Goal: Check status: Check status

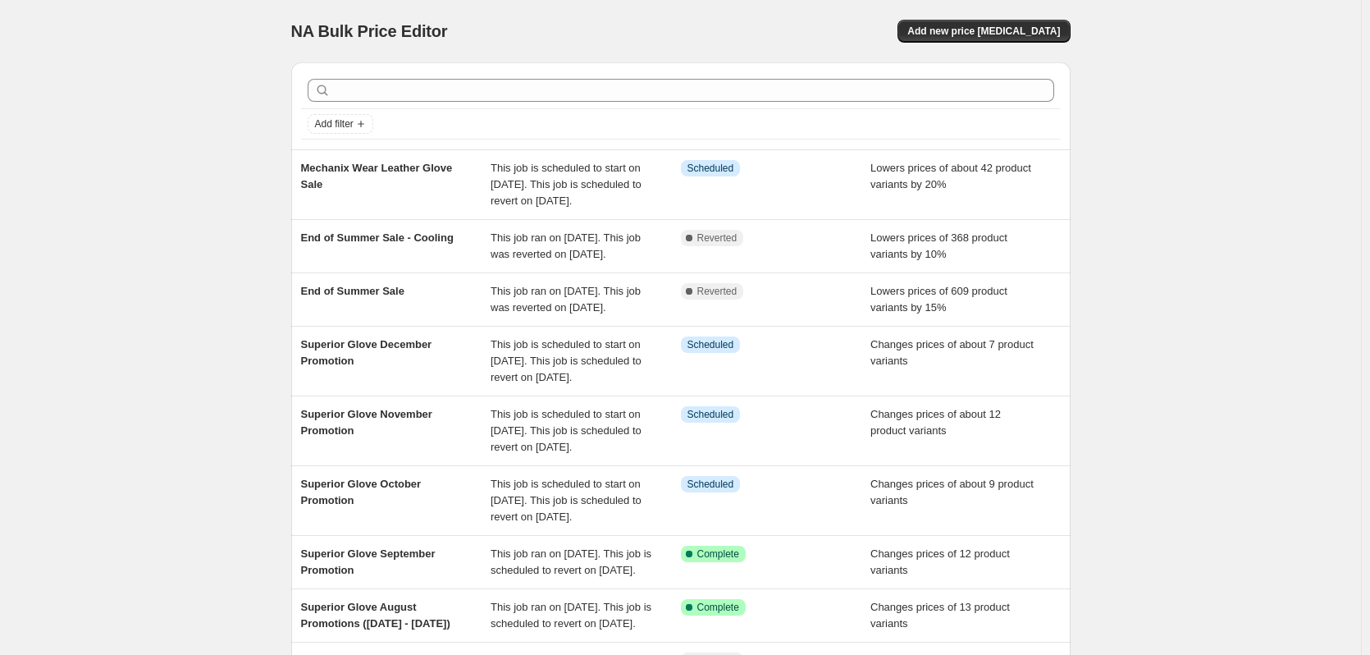
click at [705, 104] on div at bounding box center [681, 90] width 760 height 36
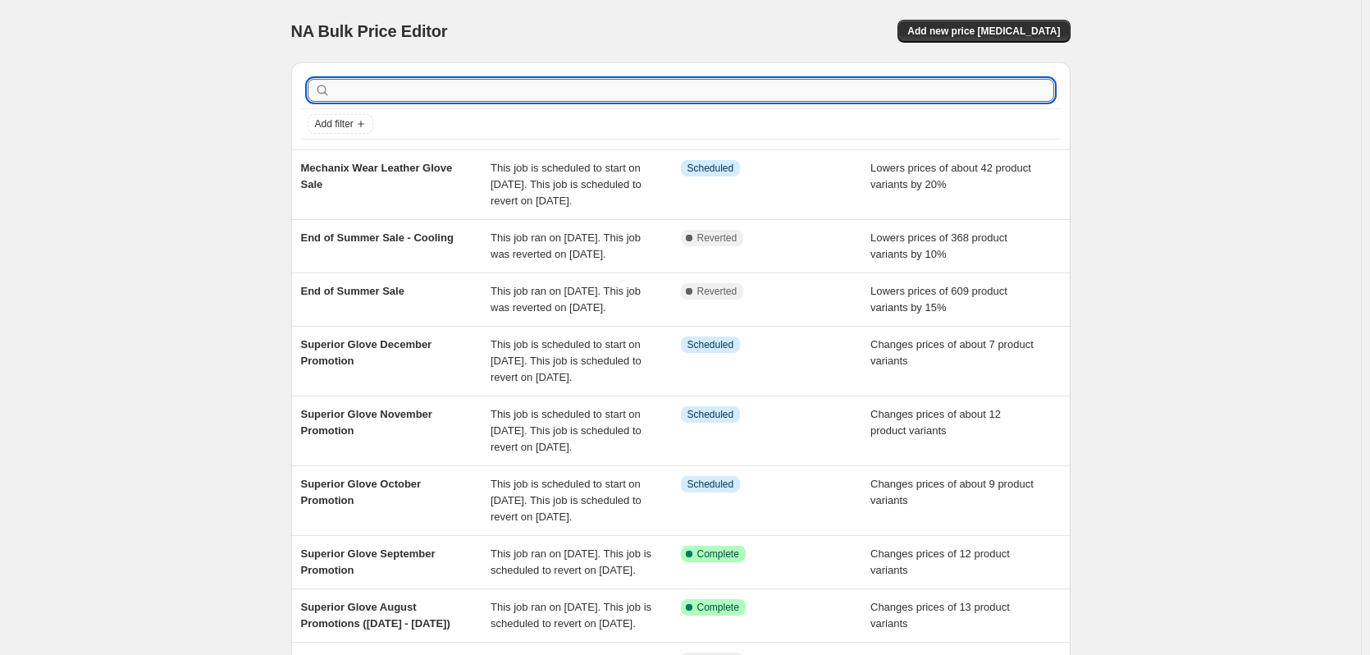
paste input "S18TALNPN"
click at [708, 97] on input "text" at bounding box center [694, 90] width 720 height 23
type input "S18TALNPN"
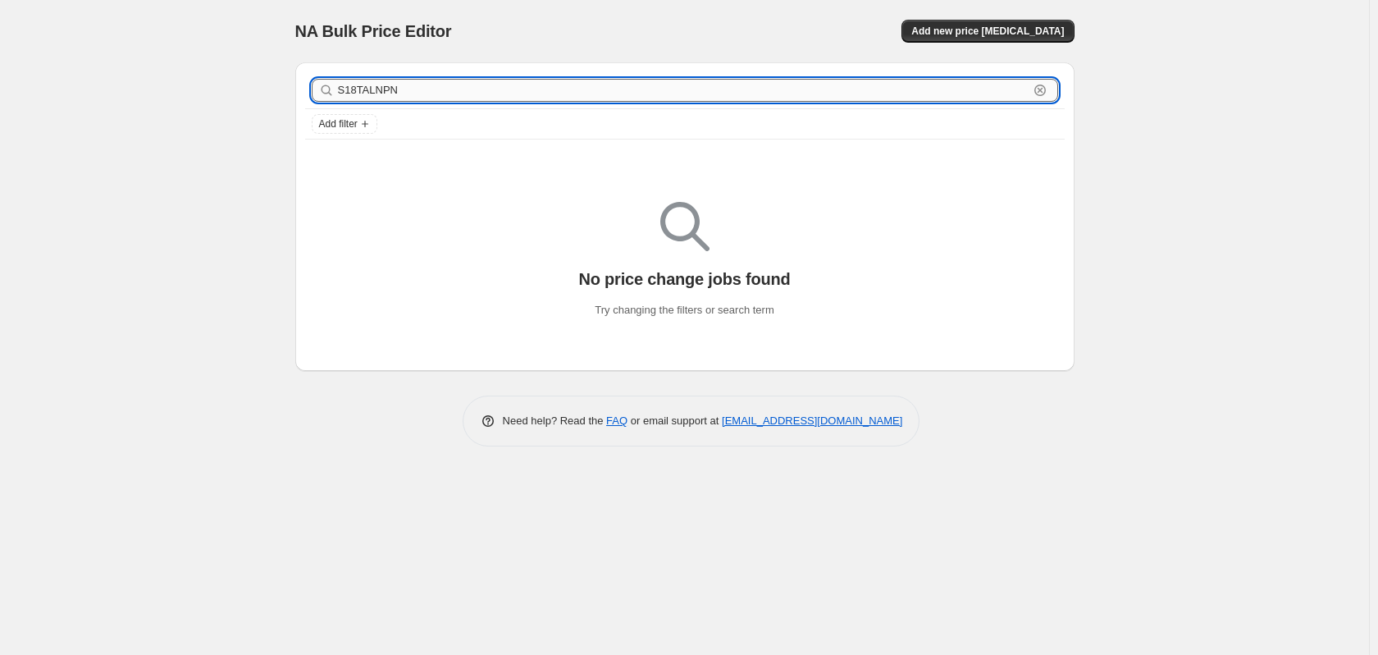
click at [654, 90] on input "S18TALNPN" at bounding box center [683, 90] width 691 height 23
click at [193, 167] on div "NA Bulk Price Editor. This page is ready NA Bulk Price Editor Add new price [ME…" at bounding box center [684, 327] width 1369 height 655
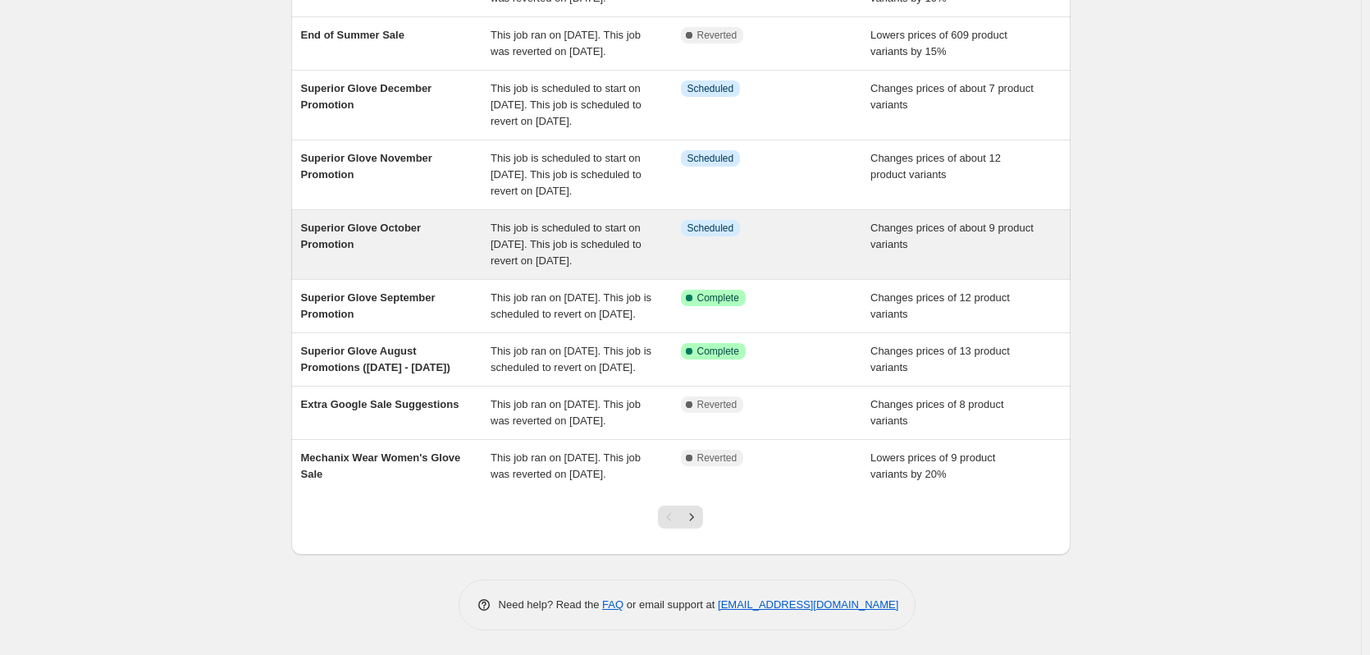
scroll to position [328, 0]
click at [374, 254] on div "Superior Glove October Promotion" at bounding box center [396, 244] width 190 height 49
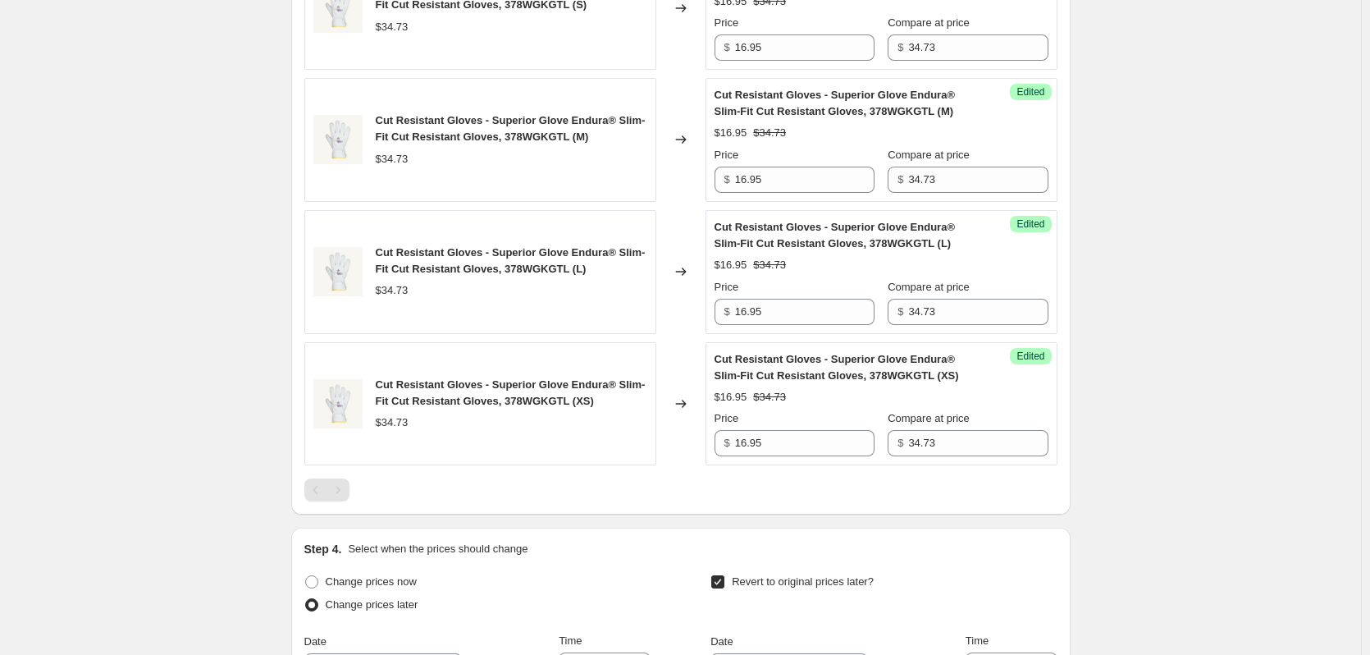
scroll to position [1394, 0]
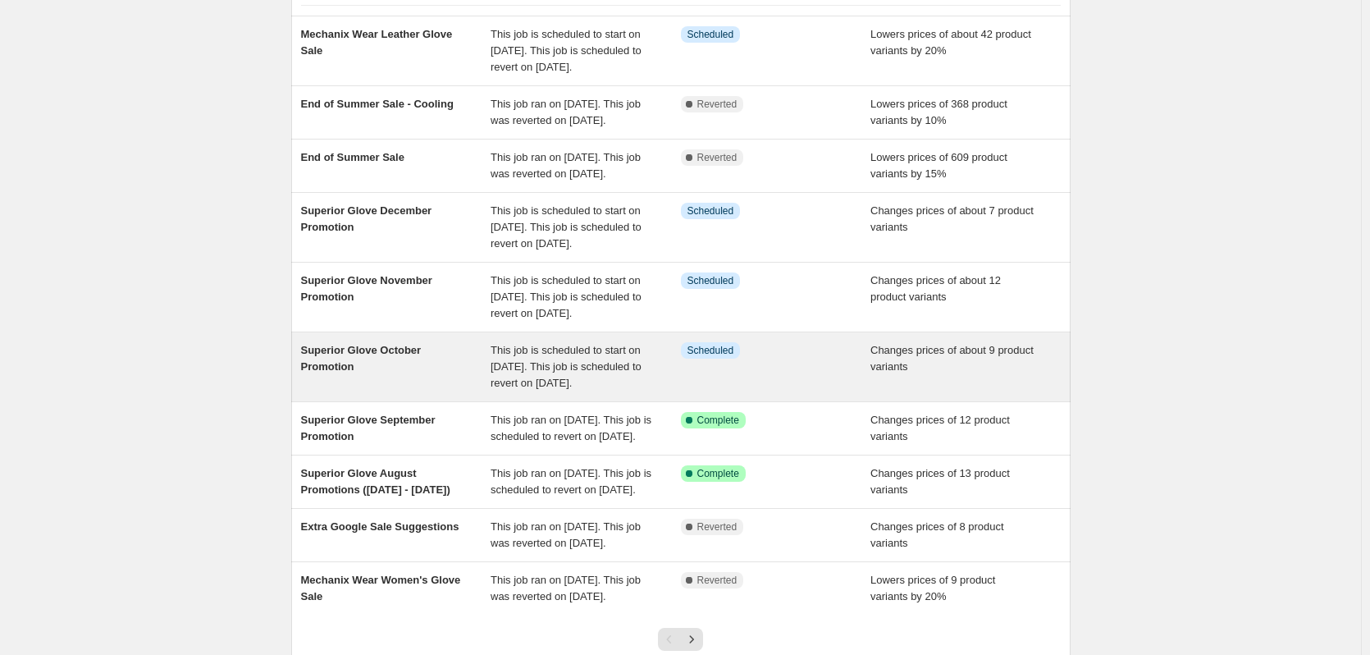
scroll to position [164, 0]
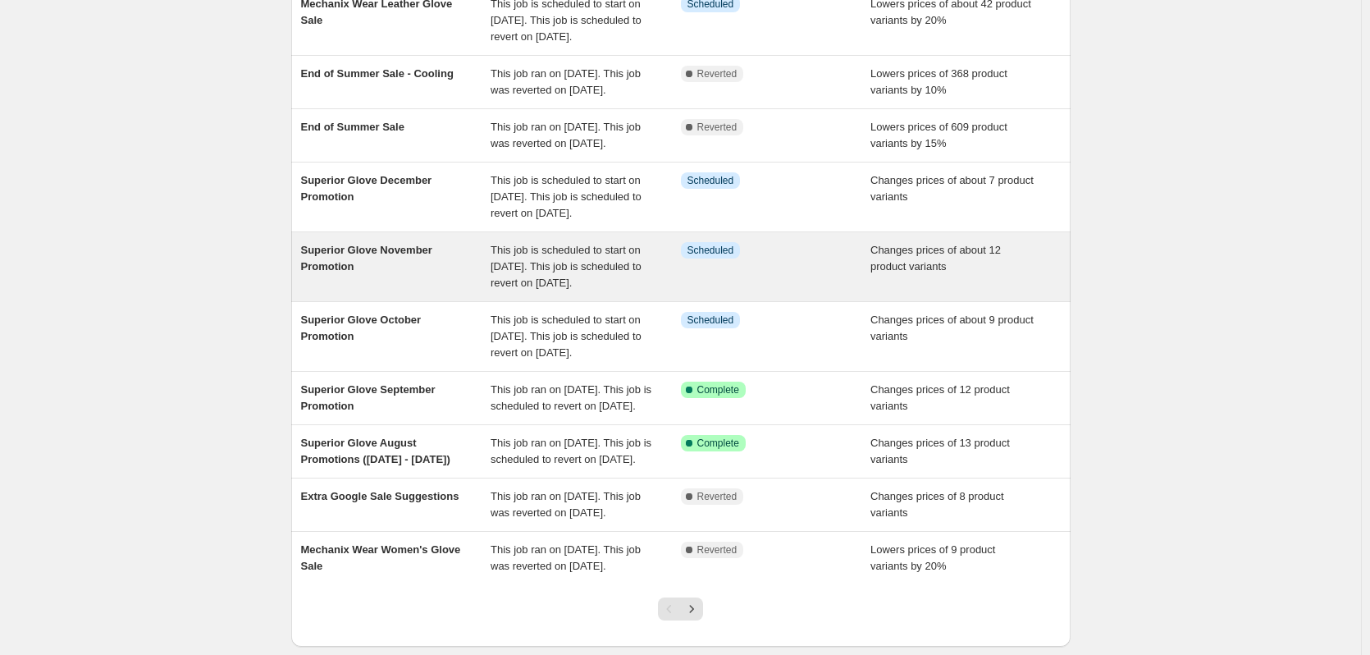
click at [411, 291] on div "Superior Glove November Promotion" at bounding box center [396, 266] width 190 height 49
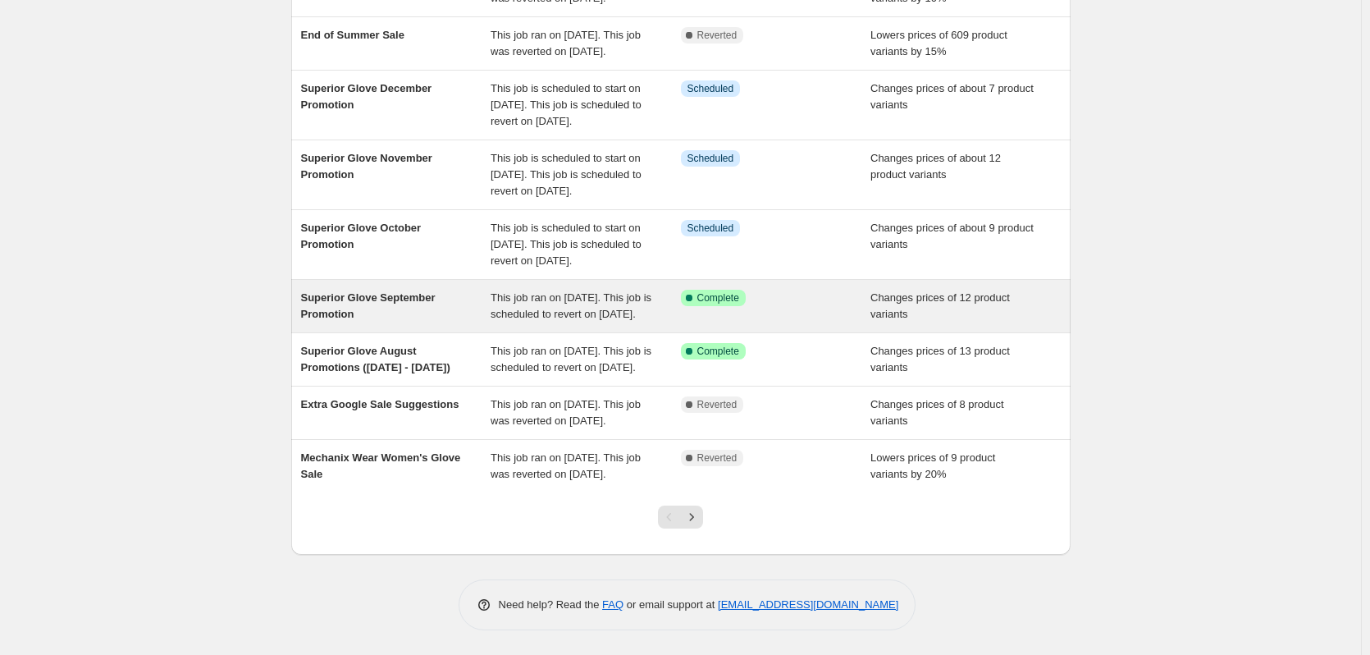
scroll to position [328, 0]
click at [468, 322] on div "Superior Glove September Promotion" at bounding box center [396, 306] width 190 height 33
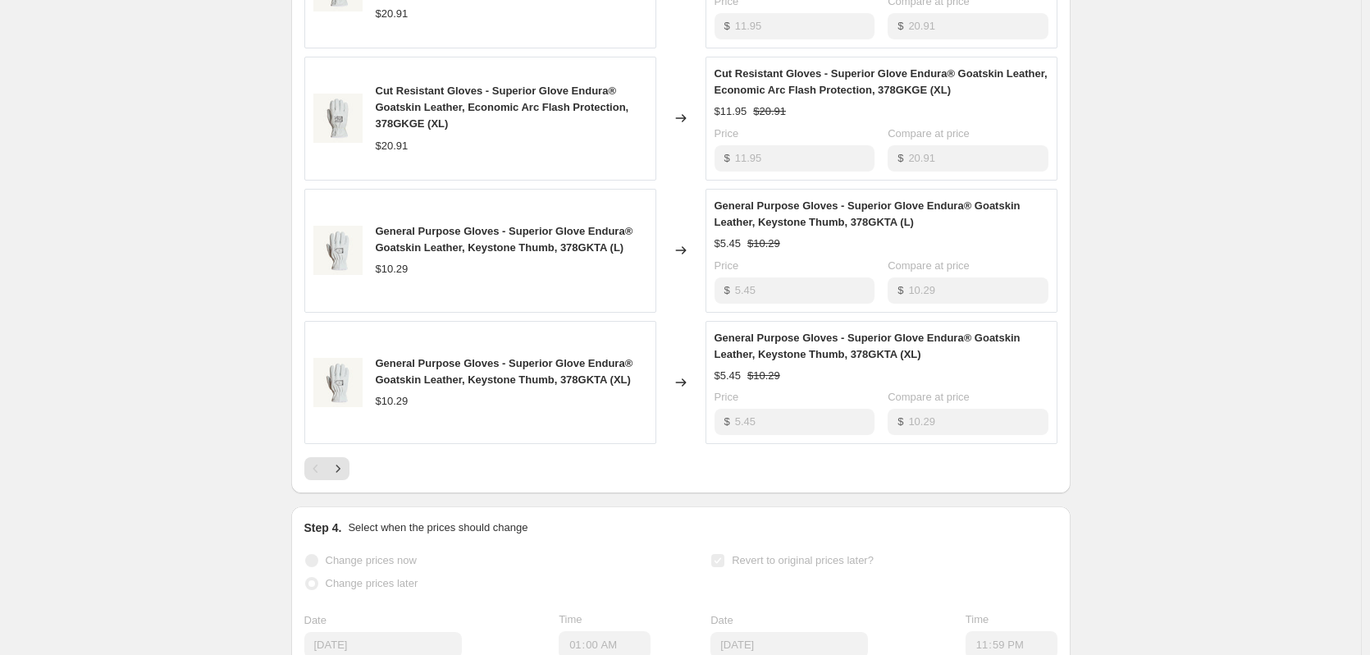
scroll to position [984, 0]
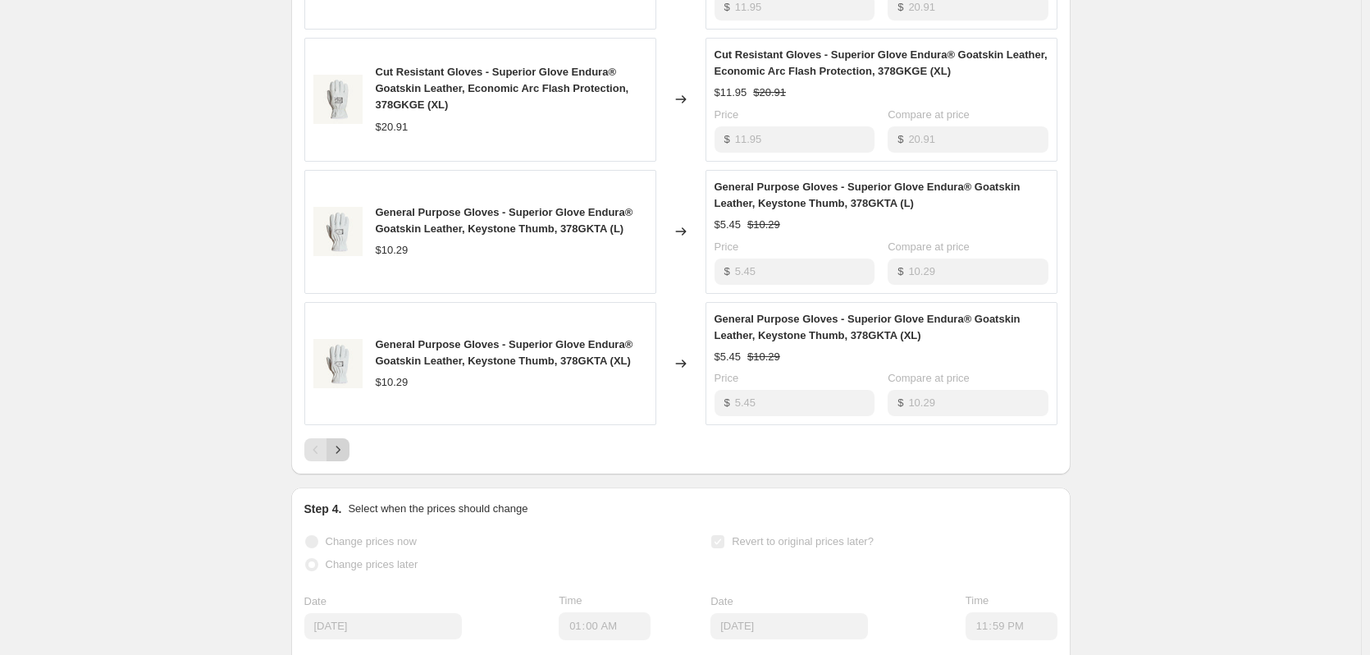
click at [331, 461] on button "Next" at bounding box center [337, 449] width 23 height 23
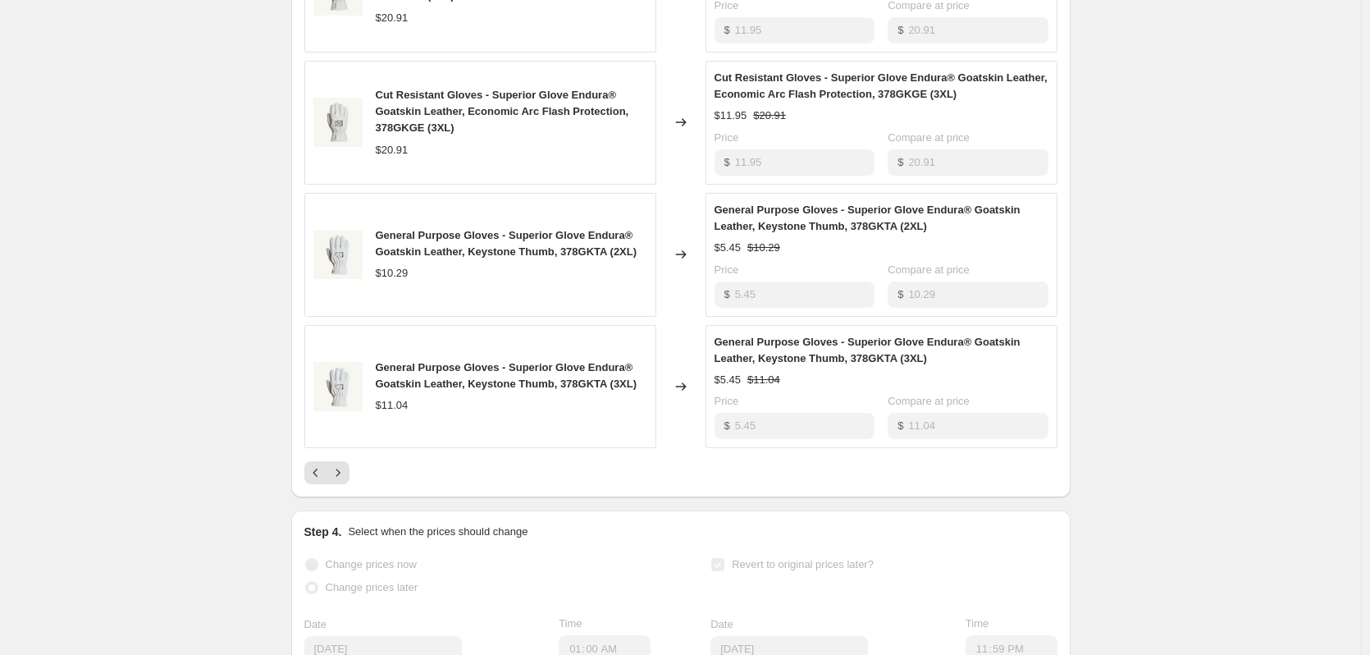
scroll to position [902, 0]
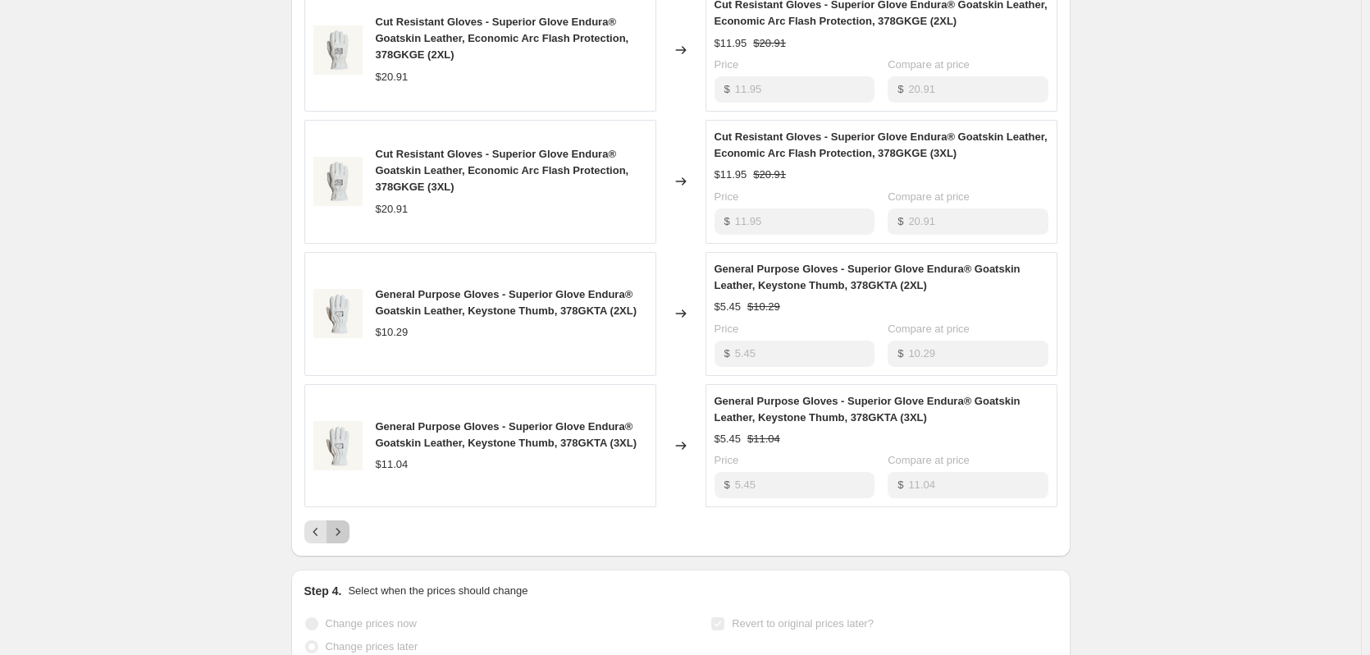
click at [349, 538] on button "Next" at bounding box center [337, 531] width 23 height 23
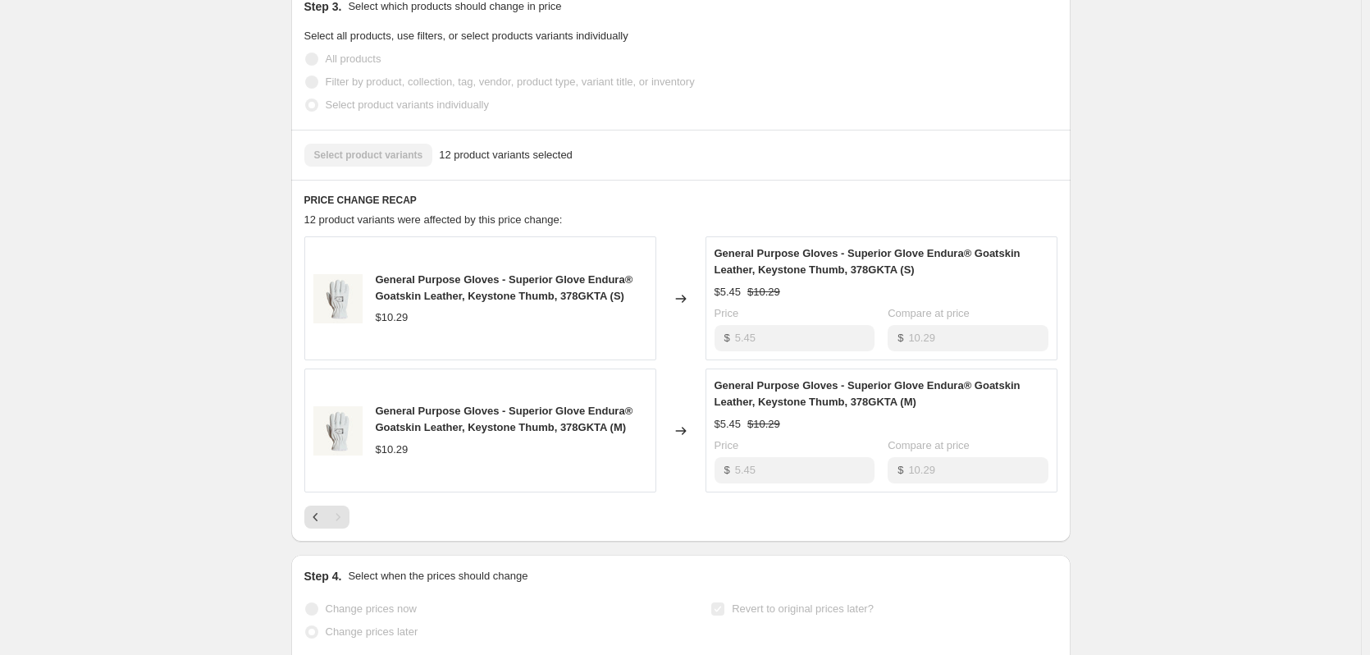
scroll to position [492, 0]
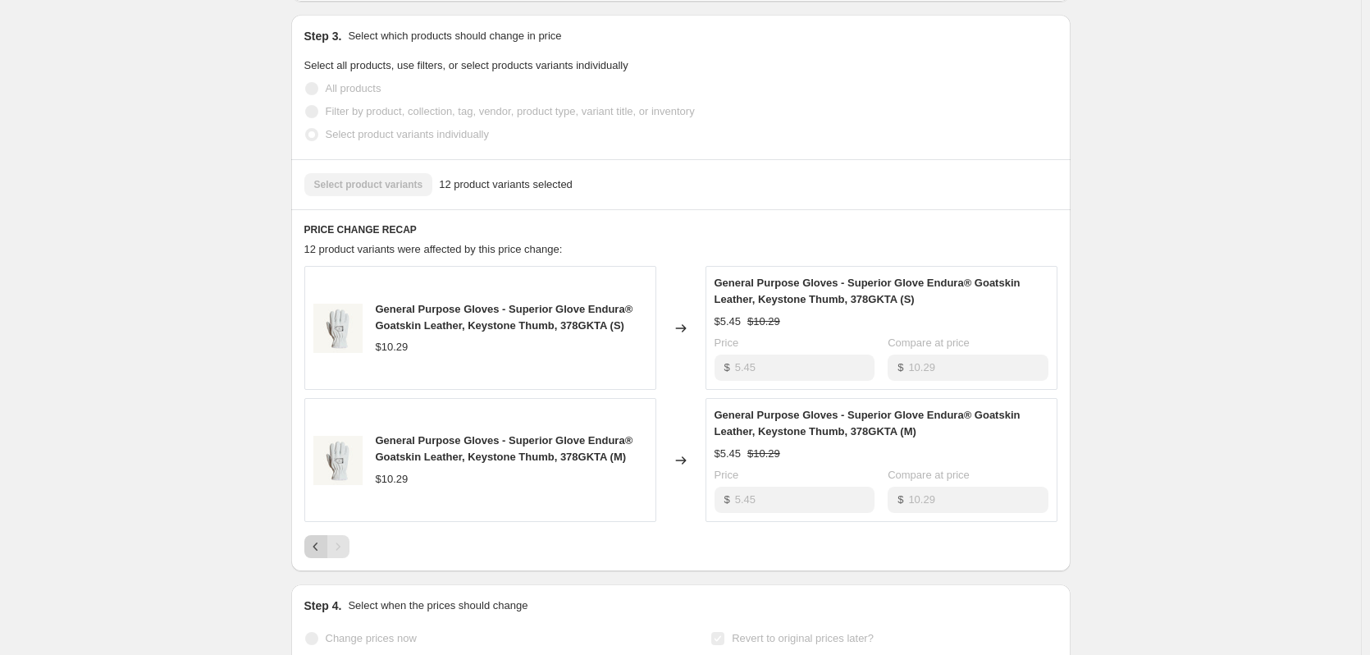
click at [312, 554] on icon "Previous" at bounding box center [316, 546] width 16 height 16
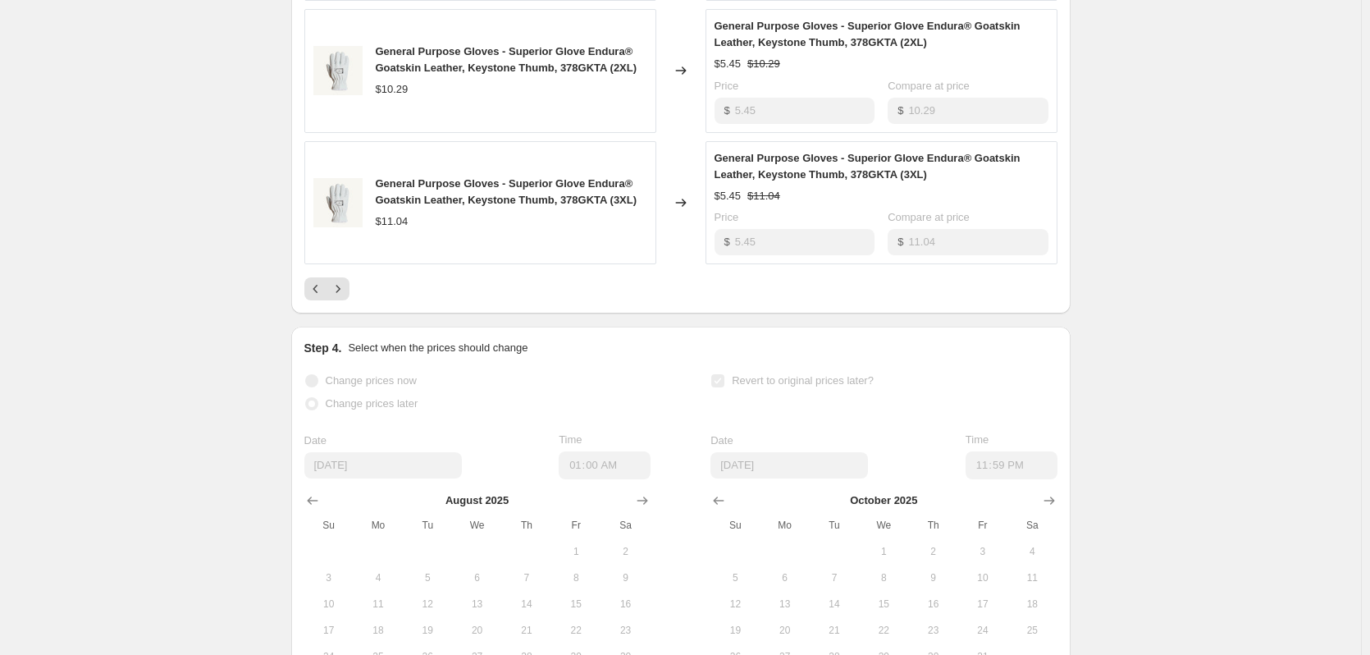
scroll to position [1148, 0]
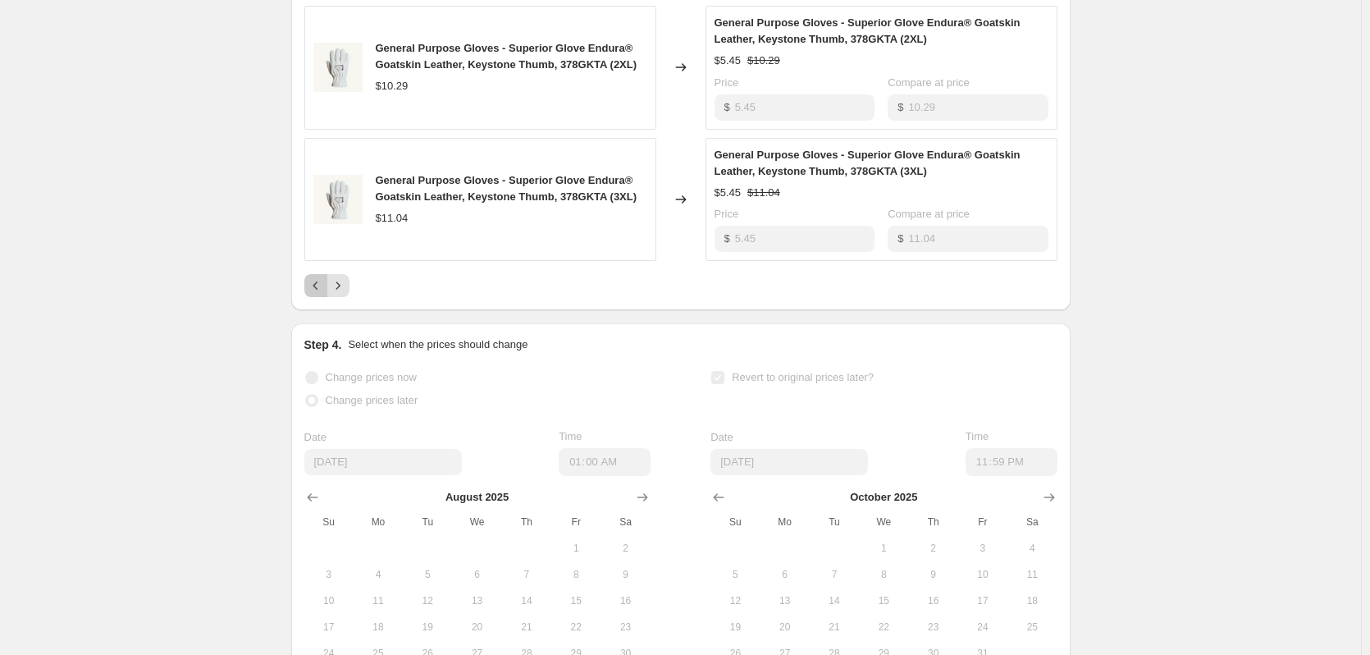
click at [322, 294] on icon "Previous" at bounding box center [316, 285] width 16 height 16
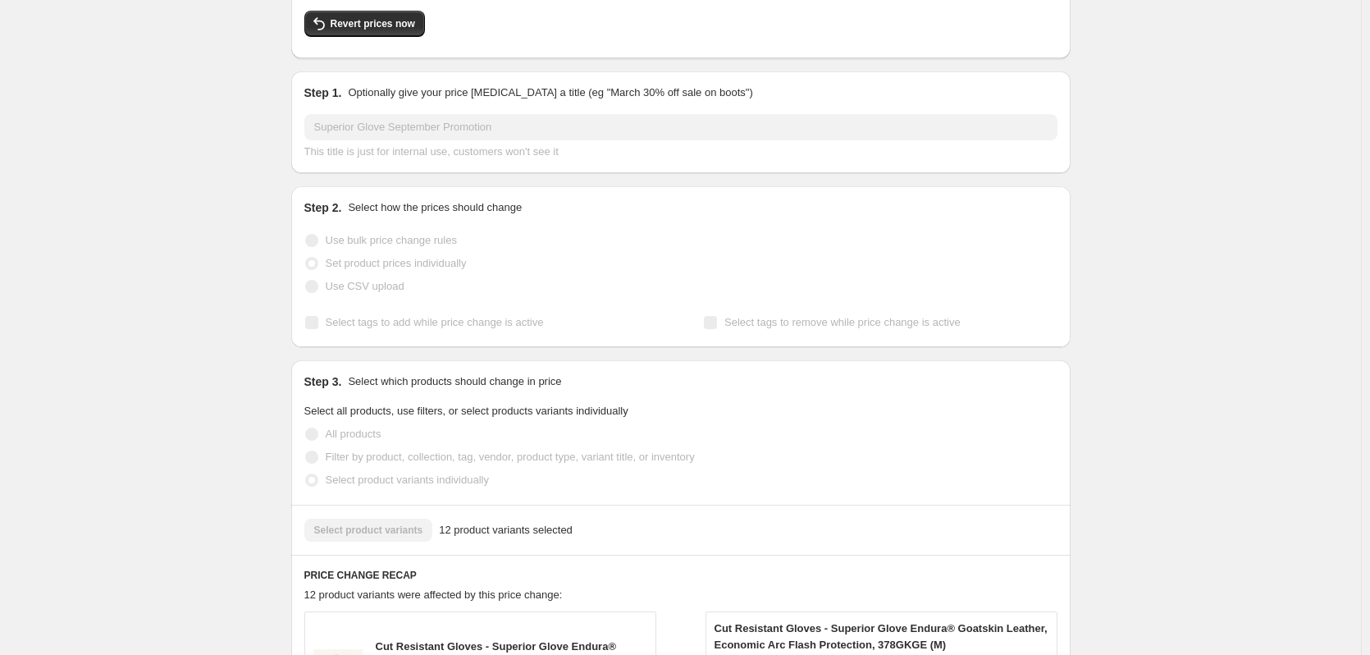
scroll to position [0, 0]
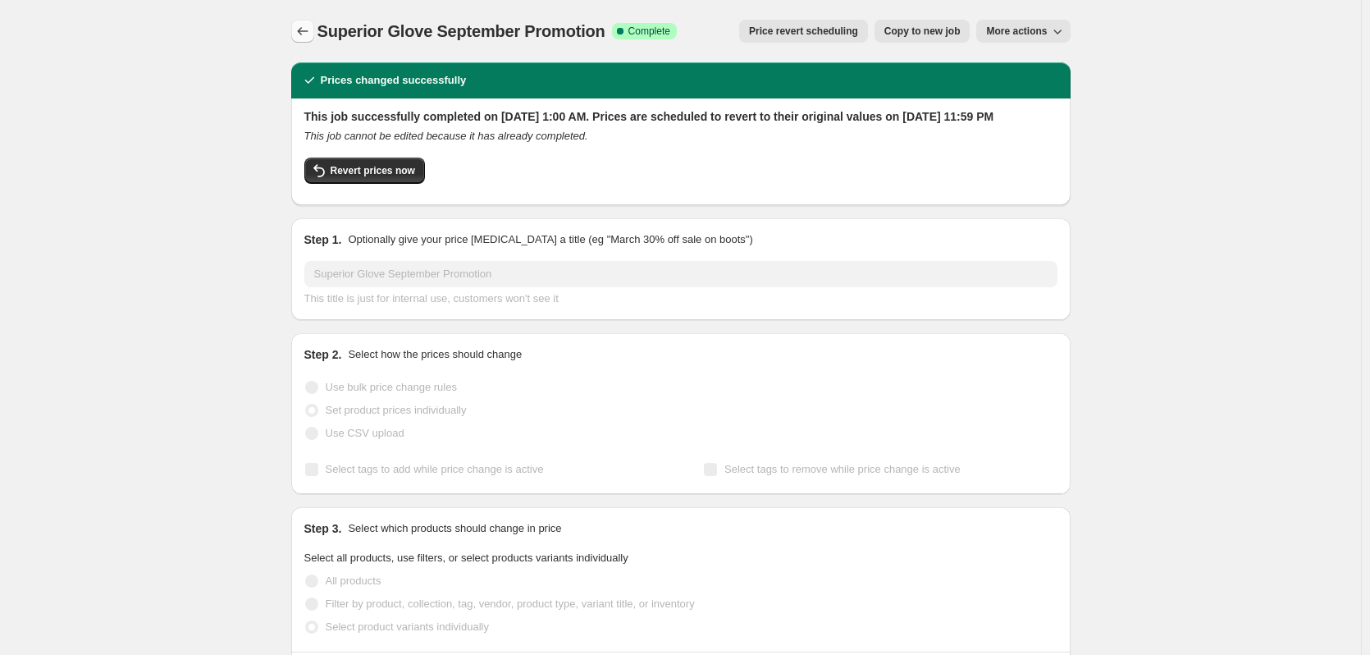
click at [304, 32] on icon "Price change jobs" at bounding box center [302, 31] width 16 height 16
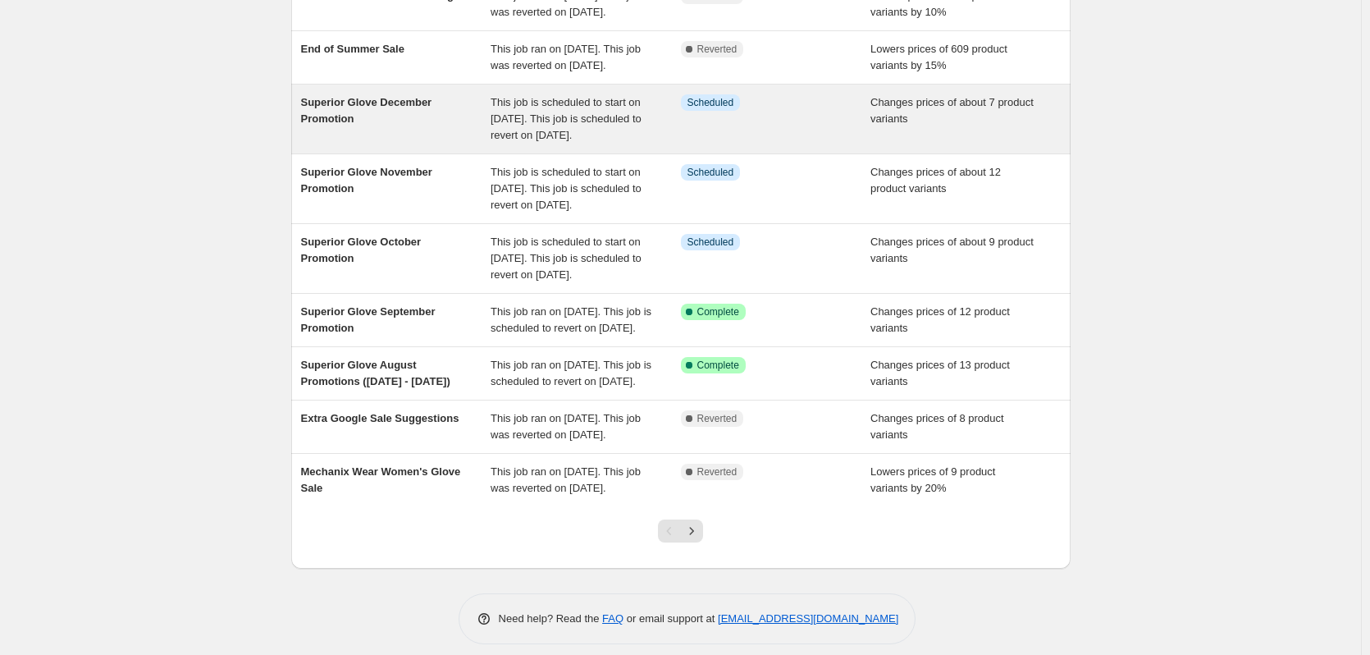
scroll to position [246, 0]
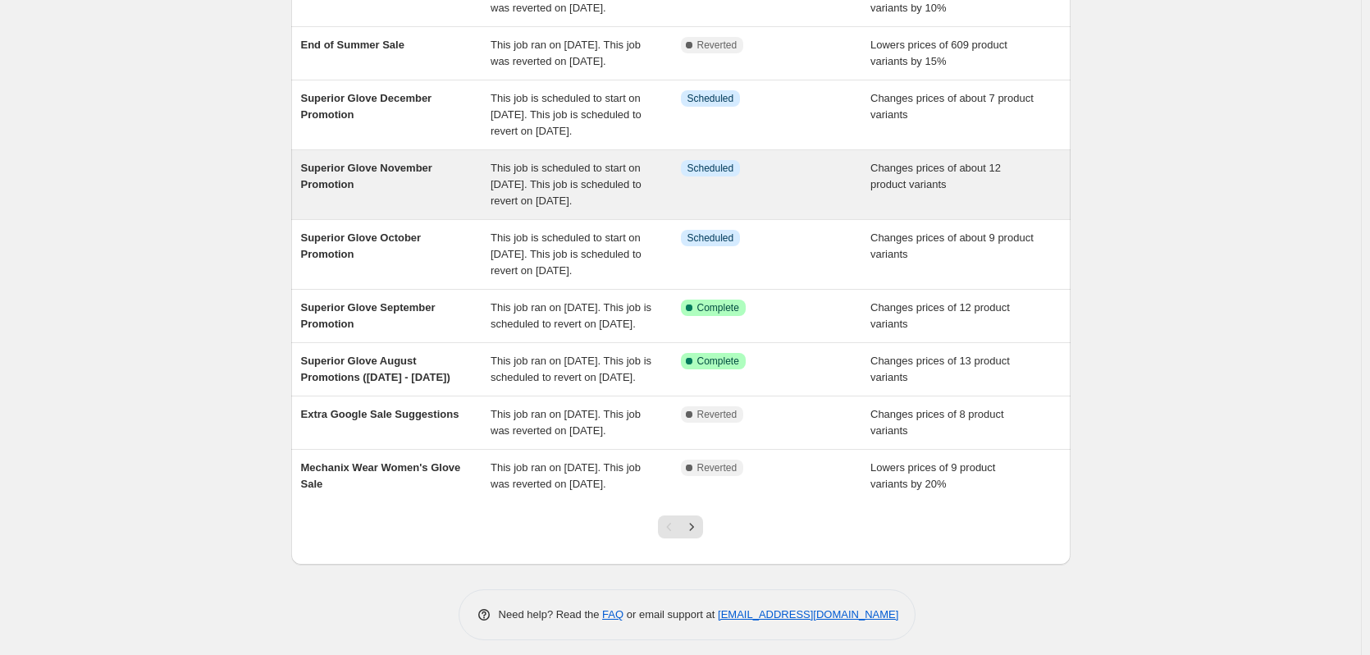
click at [423, 209] on div "Superior Glove November Promotion" at bounding box center [396, 184] width 190 height 49
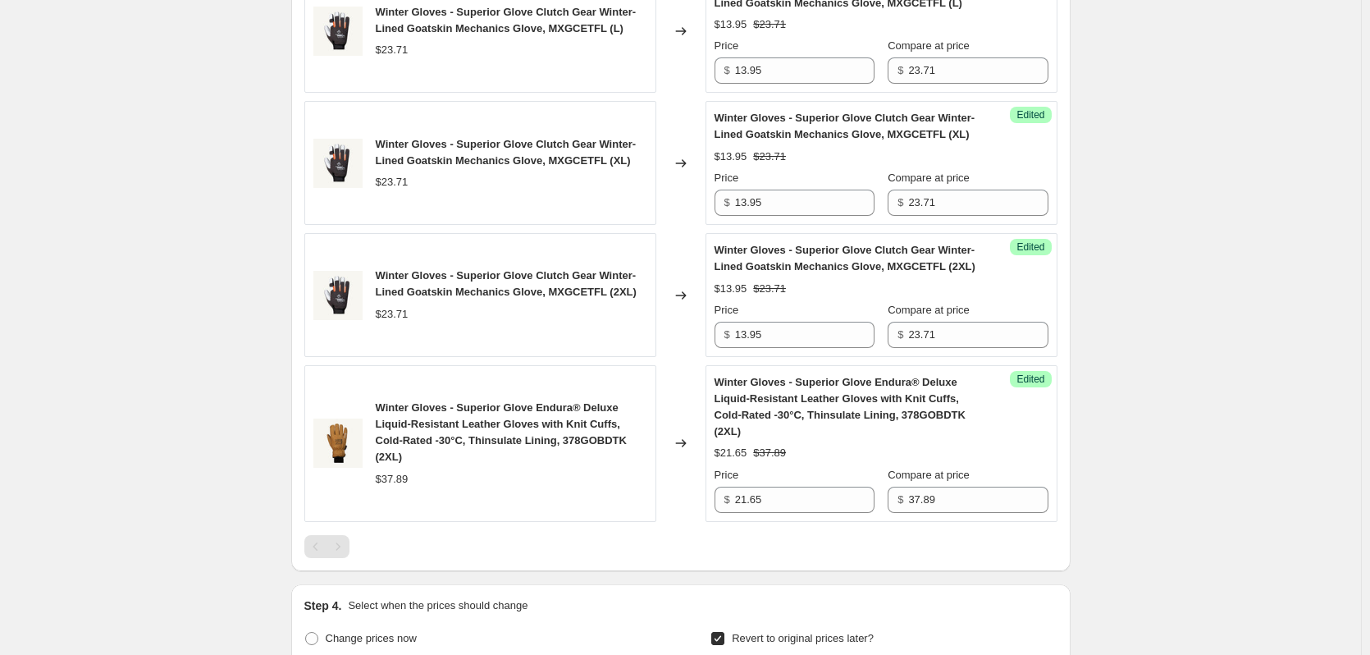
scroll to position [2050, 0]
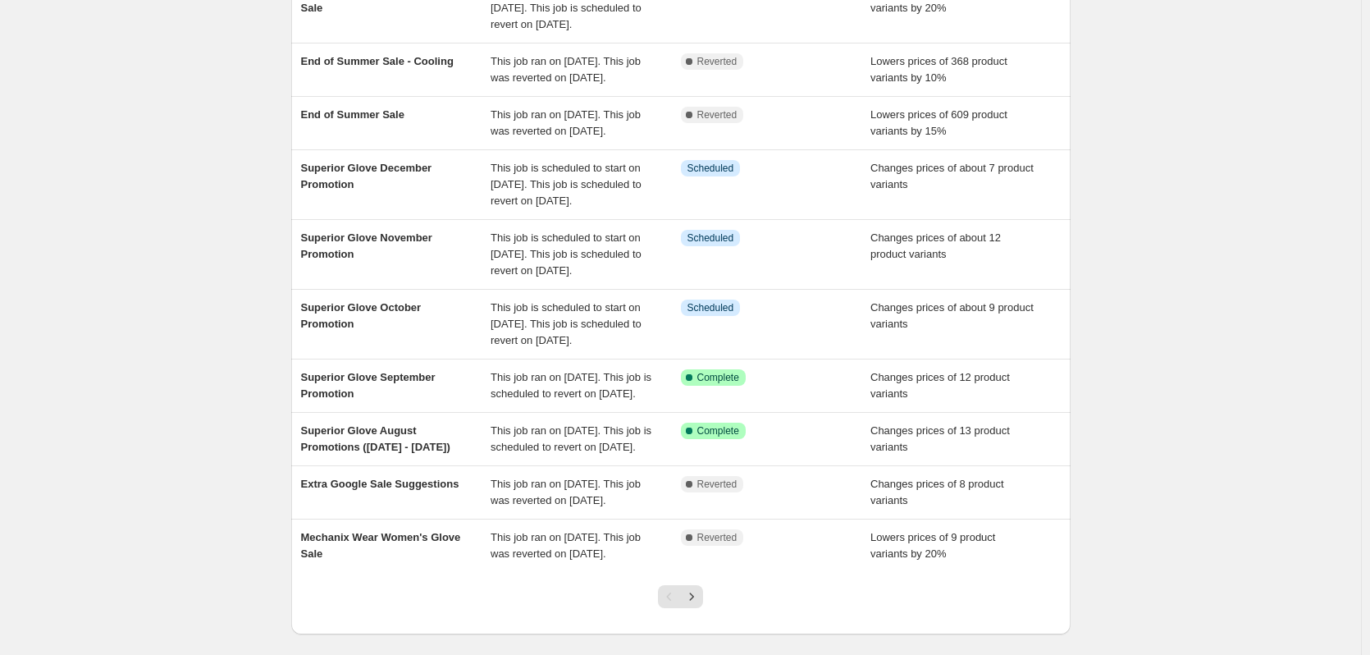
scroll to position [420, 0]
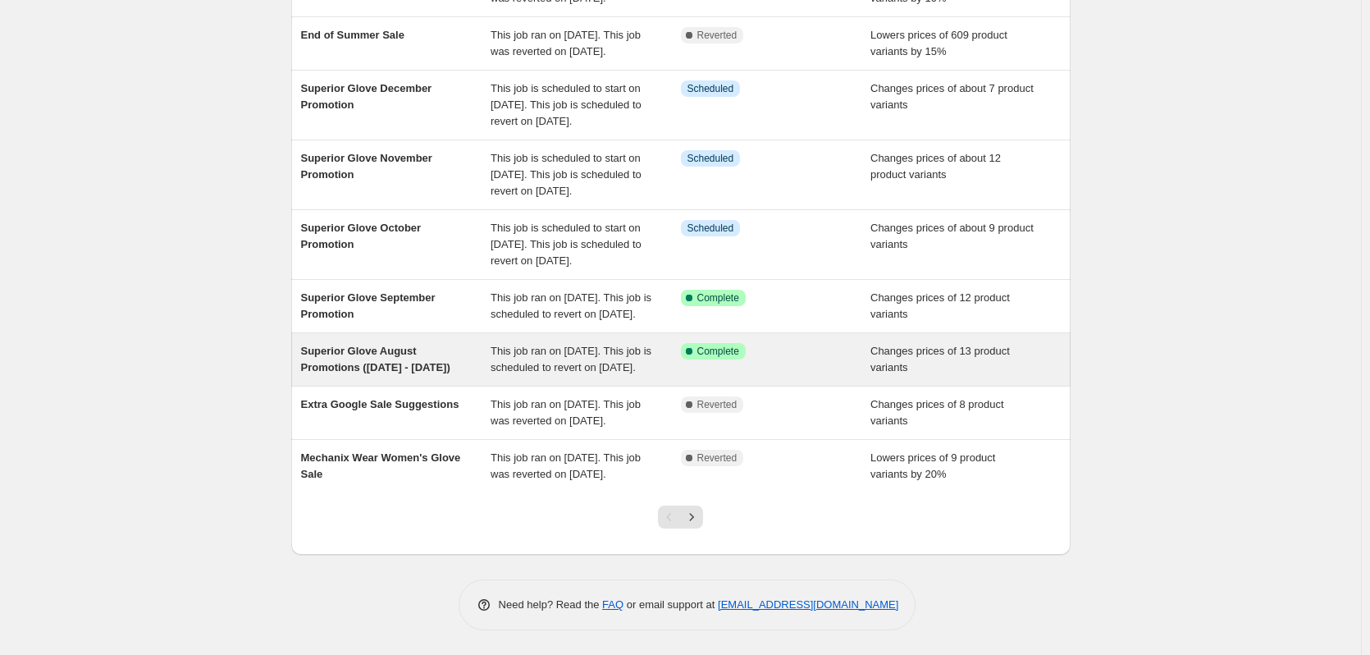
click at [404, 344] on span "Superior Glove August Promotions ([DATE] - [DATE])" at bounding box center [375, 358] width 149 height 29
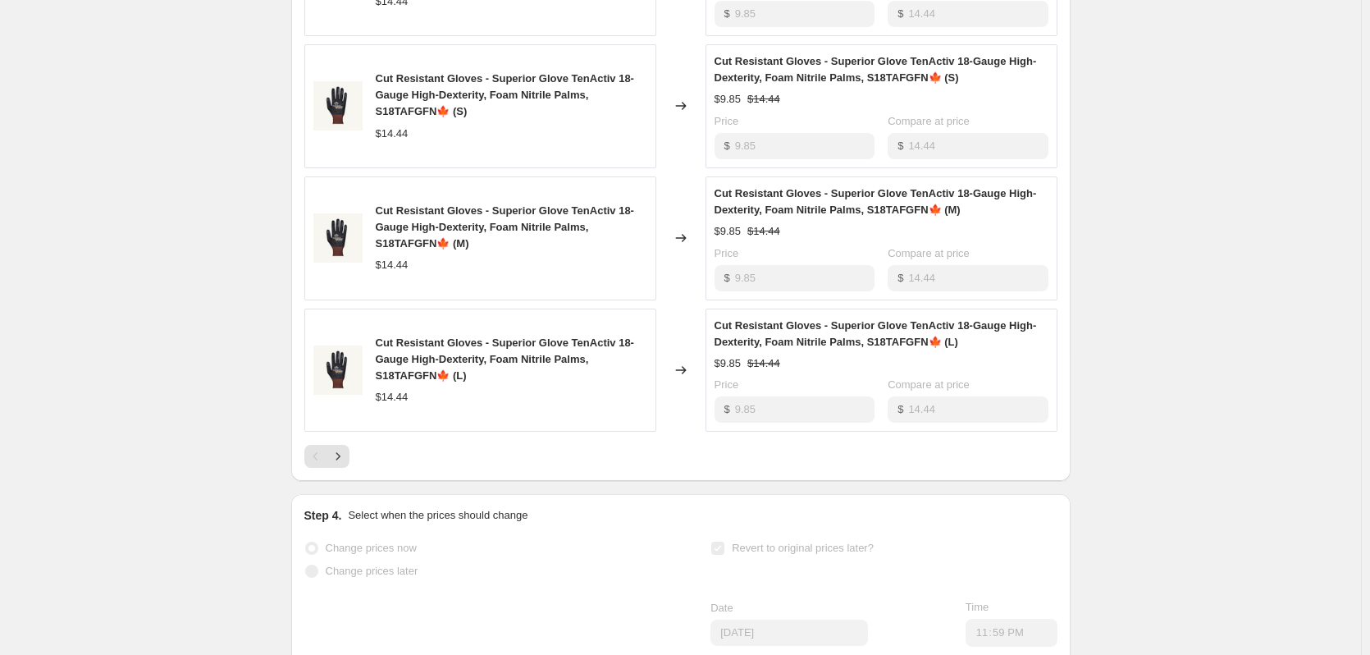
scroll to position [1230, 0]
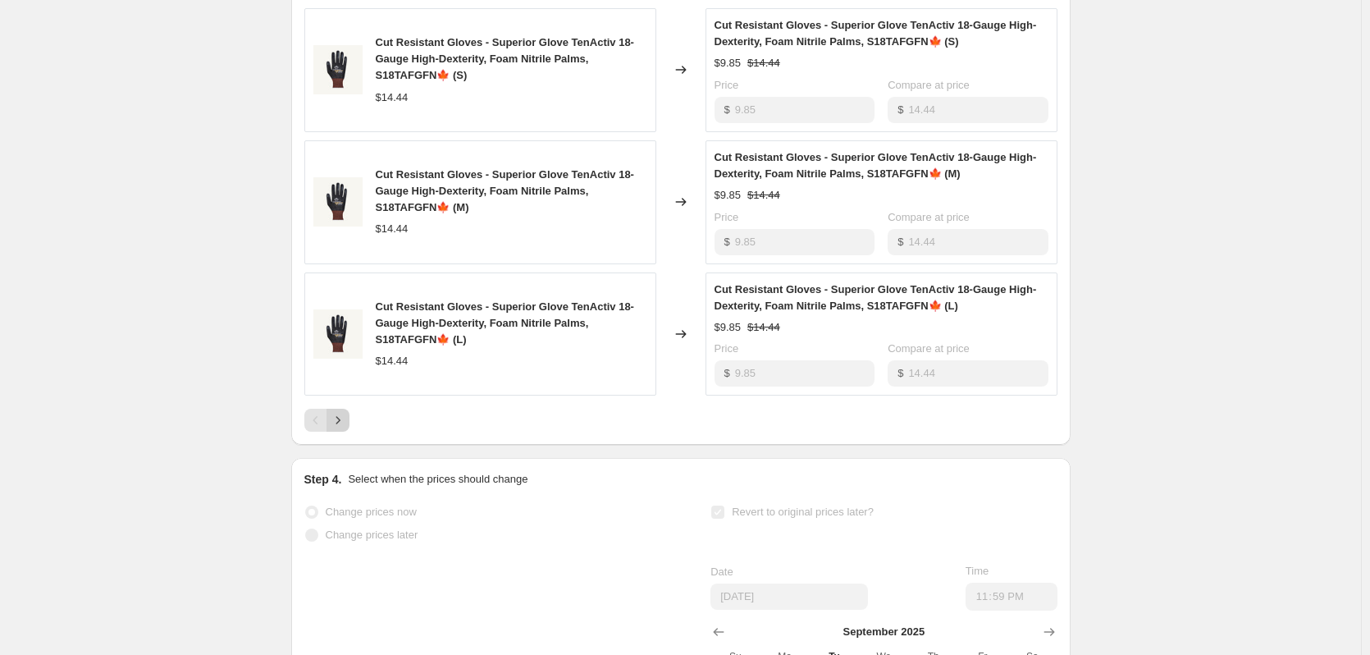
click at [344, 428] on icon "Next" at bounding box center [338, 420] width 16 height 16
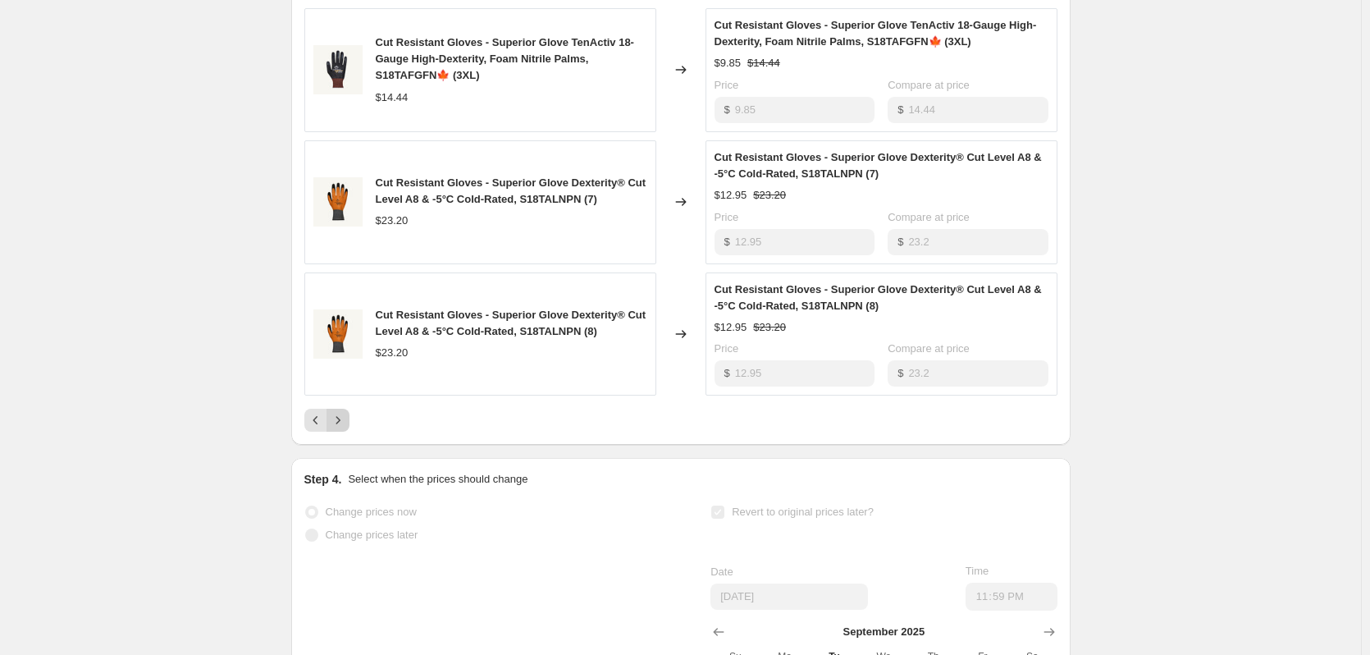
click at [340, 428] on icon "Next" at bounding box center [338, 420] width 16 height 16
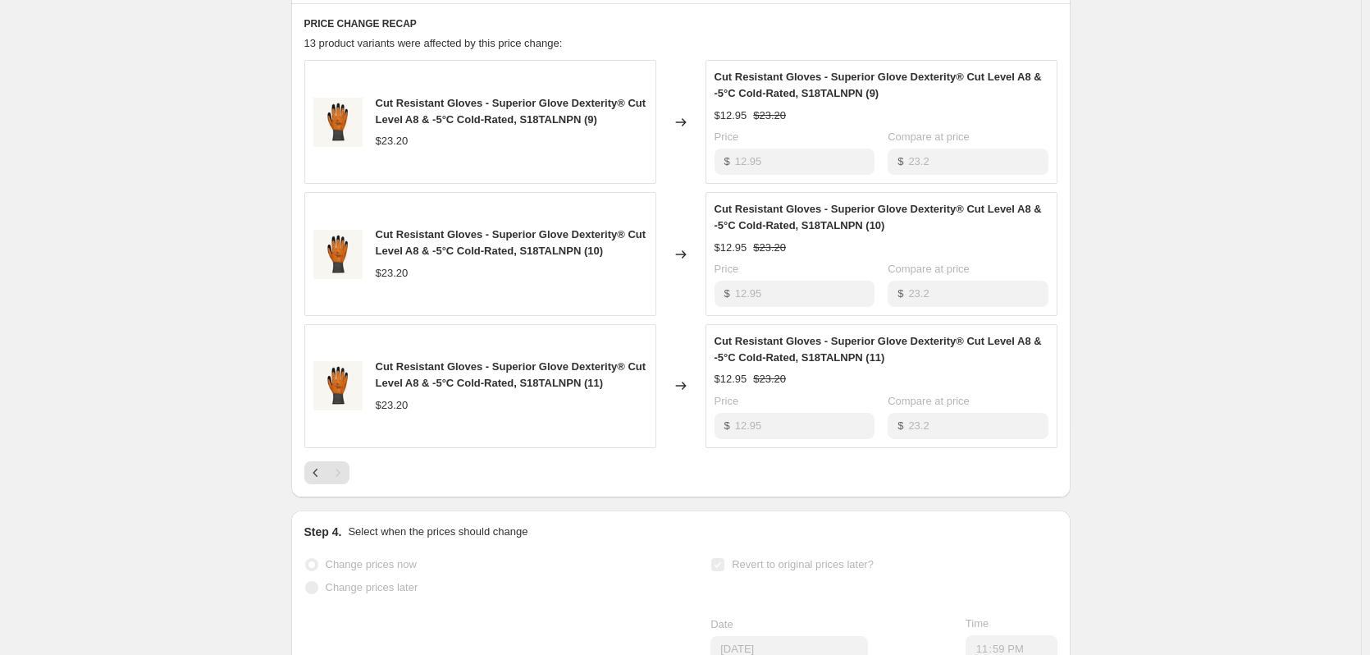
scroll to position [820, 0]
